Goal: Task Accomplishment & Management: Use online tool/utility

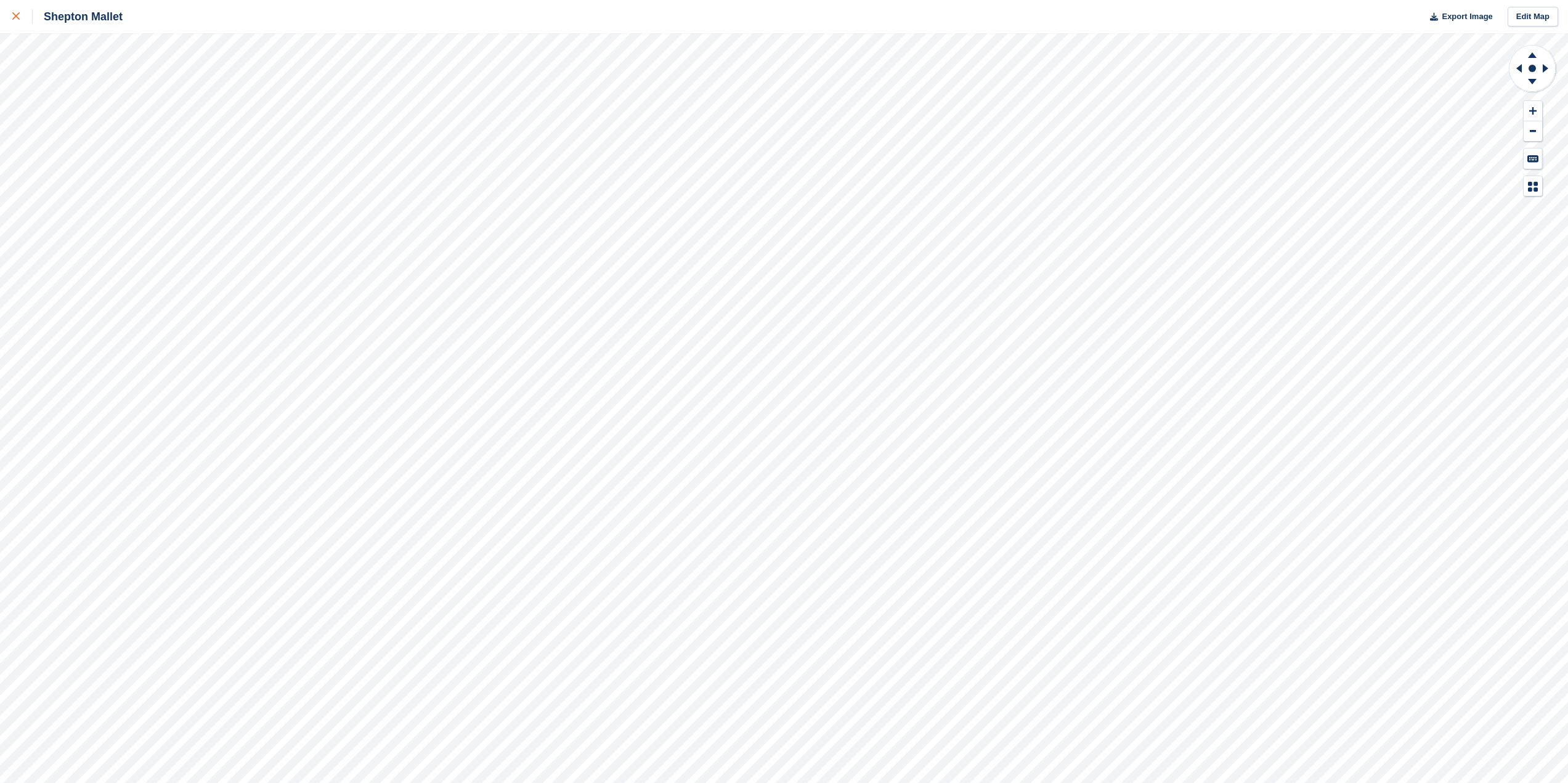
click at [16, 16] on icon at bounding box center [16, 16] width 7 height 7
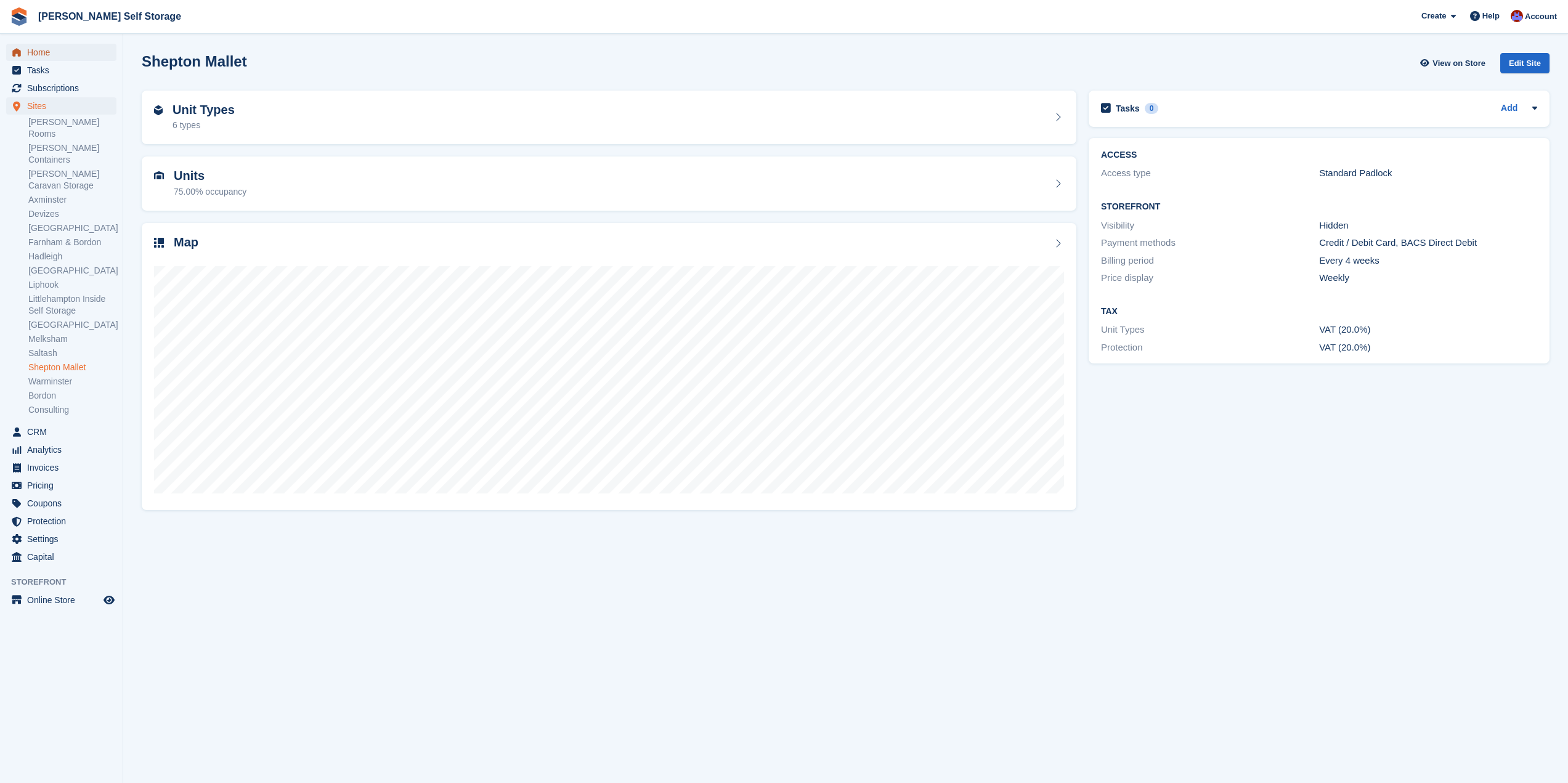
click at [61, 60] on span "Home" at bounding box center [64, 52] width 74 height 17
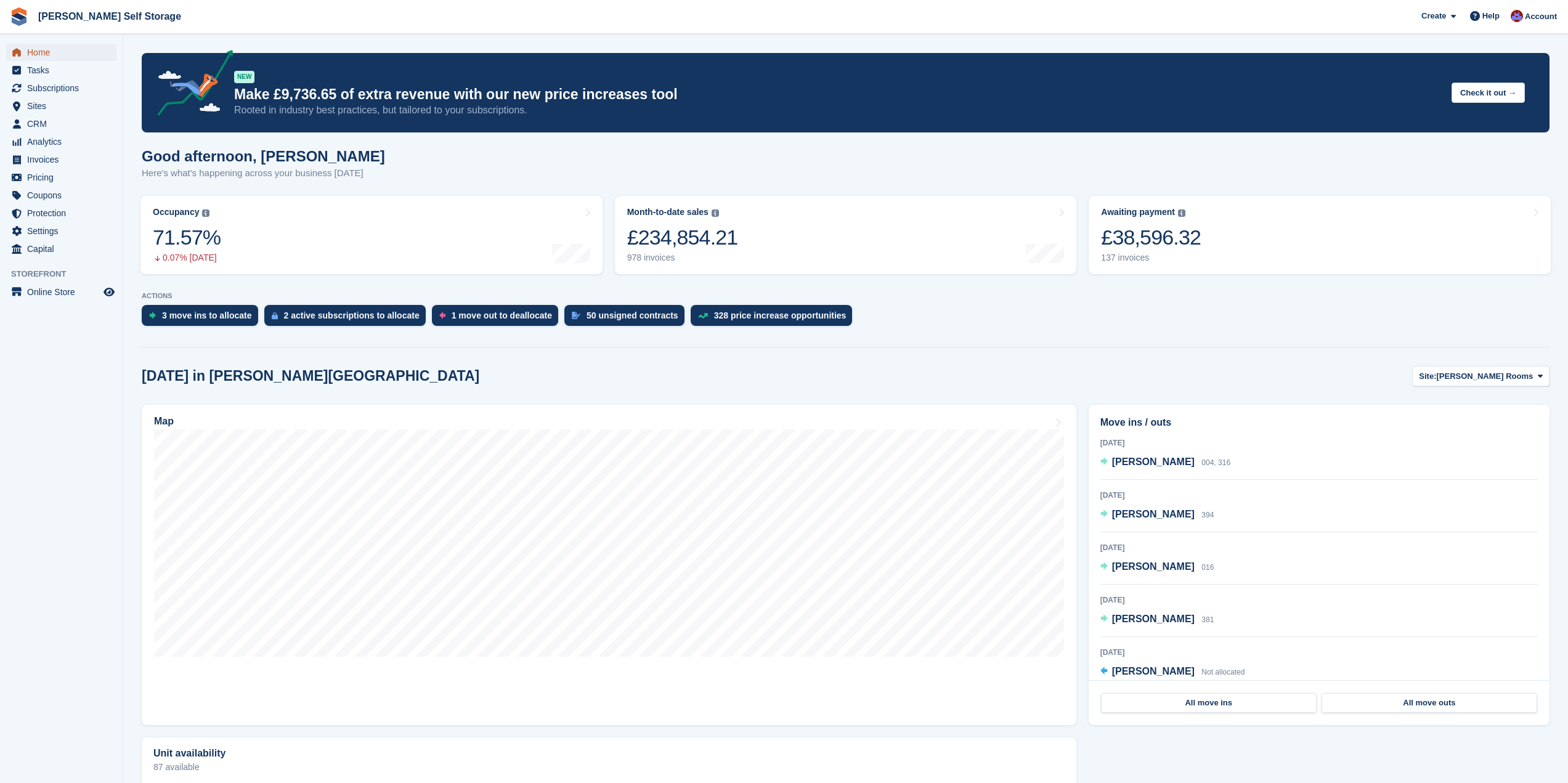
click at [37, 55] on span "Home" at bounding box center [64, 52] width 74 height 17
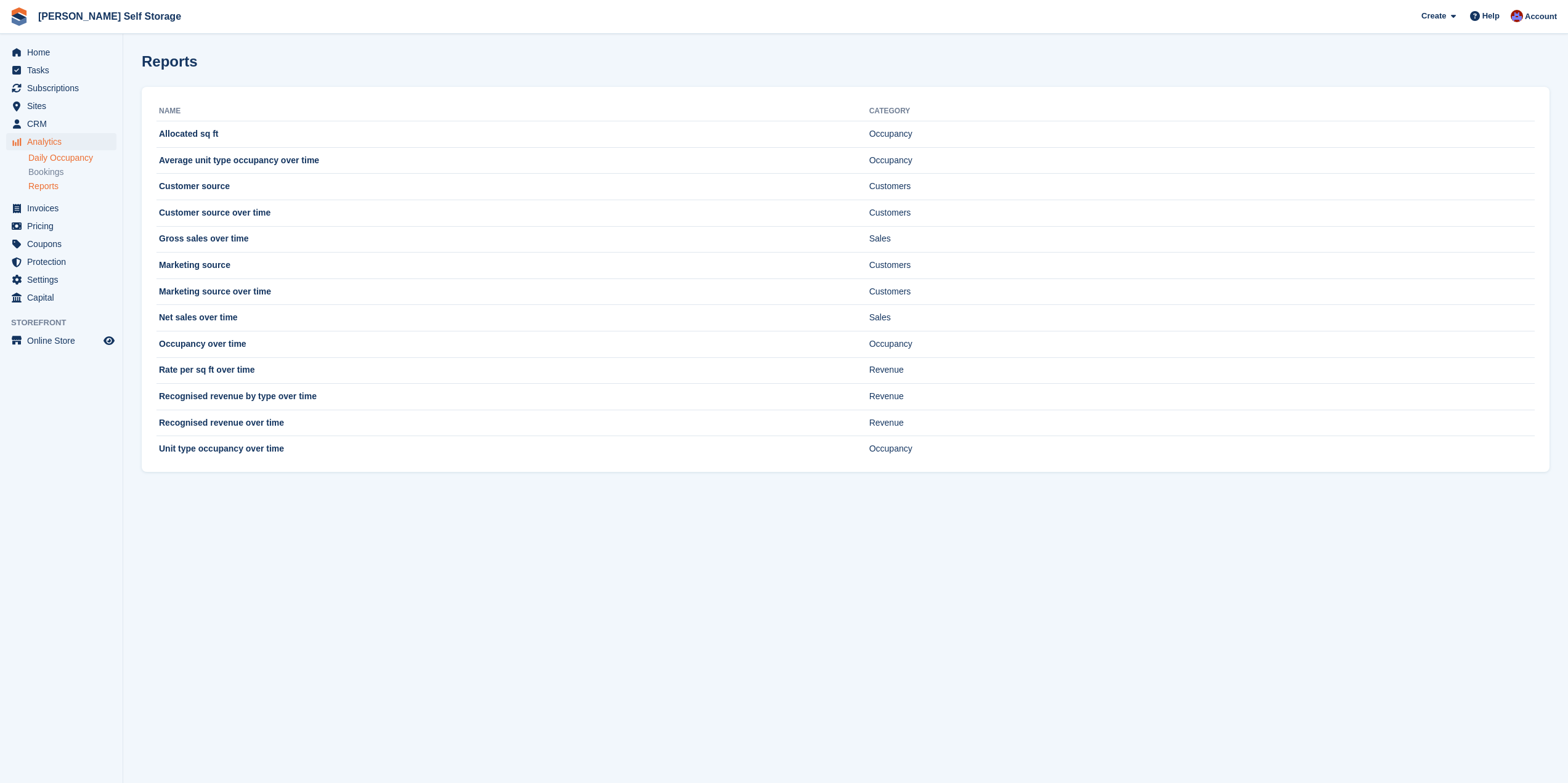
click at [60, 163] on link "Daily Occupancy" at bounding box center [72, 158] width 88 height 12
